Goal: Find specific page/section: Find specific page/section

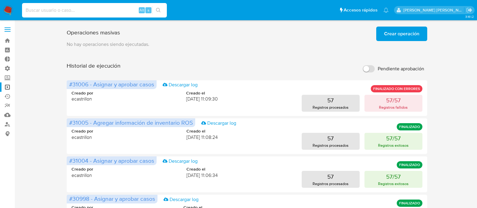
click at [64, 13] on input at bounding box center [94, 10] width 145 height 8
type input "2235236073"
click at [158, 10] on icon "search-icon" at bounding box center [158, 10] width 5 height 5
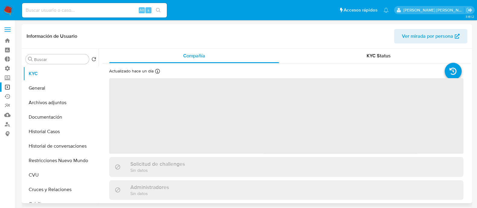
select select "10"
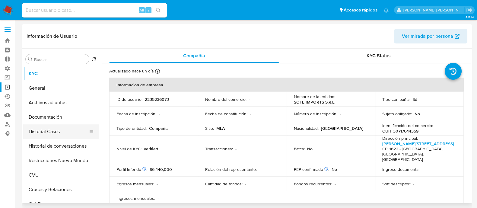
click at [62, 128] on button "Historial Casos" at bounding box center [58, 131] width 71 height 14
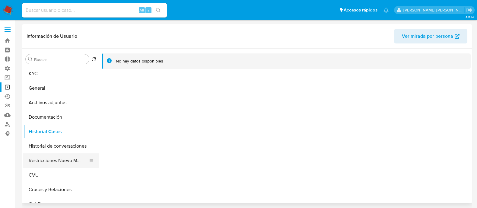
click at [68, 161] on button "Restricciones Nuevo Mundo" at bounding box center [58, 160] width 71 height 14
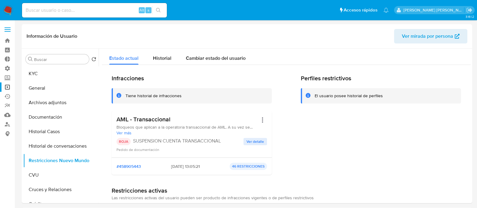
click at [258, 138] on span "Ver detalle" at bounding box center [256, 141] width 18 height 6
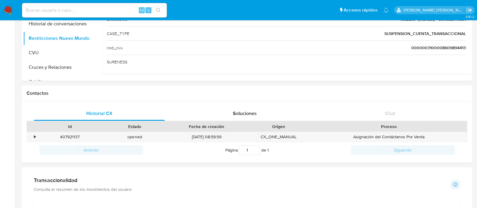
scroll to position [189, 0]
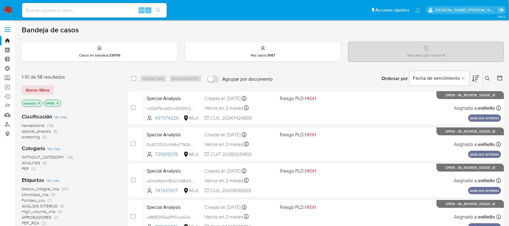
click at [56, 11] on input at bounding box center [94, 10] width 145 height 8
paste input "259988840"
type input "259988840"
click at [158, 11] on icon "search-icon" at bounding box center [158, 10] width 5 height 5
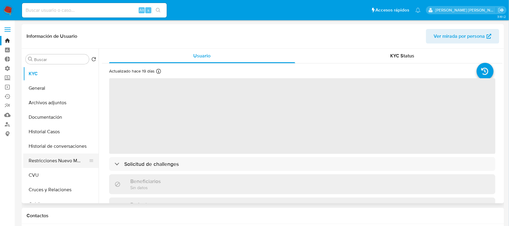
click at [61, 162] on button "Restricciones Nuevo Mundo" at bounding box center [58, 160] width 71 height 14
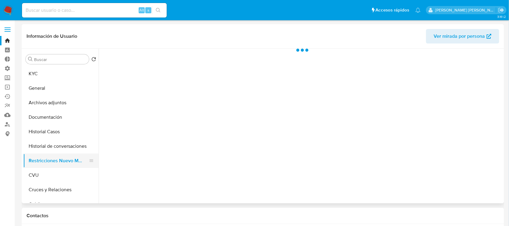
select select "10"
